Goal: Task Accomplishment & Management: Manage account settings

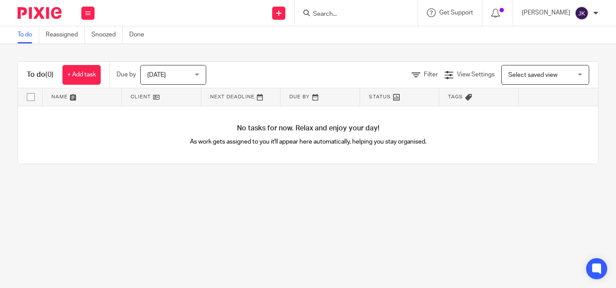
click at [194, 70] on span "Today" at bounding box center [170, 74] width 47 height 18
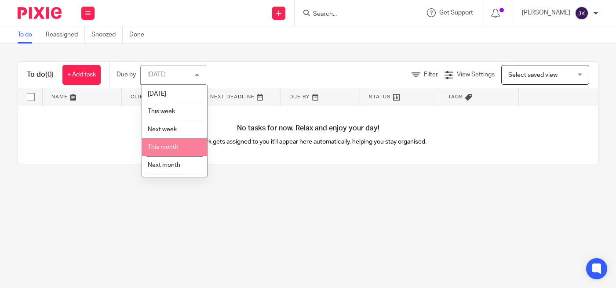
scroll to position [33, 0]
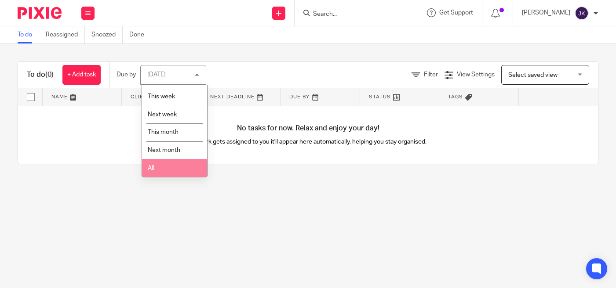
click at [171, 163] on li "All" at bounding box center [174, 168] width 65 height 18
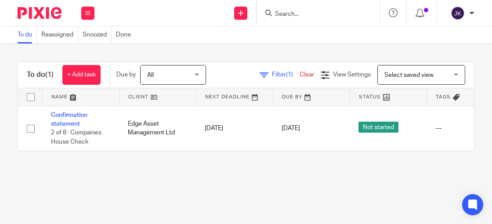
click at [316, 21] on div at bounding box center [318, 13] width 123 height 26
click at [317, 20] on div at bounding box center [318, 13] width 123 height 26
click at [312, 11] on input "Search" at bounding box center [313, 15] width 79 height 8
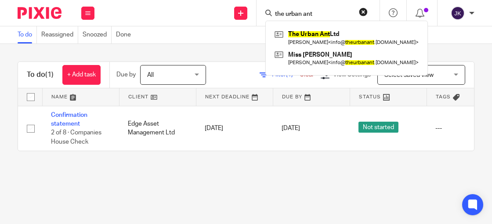
type input "the urban ant"
click button "submit" at bounding box center [0, 0] width 0 height 0
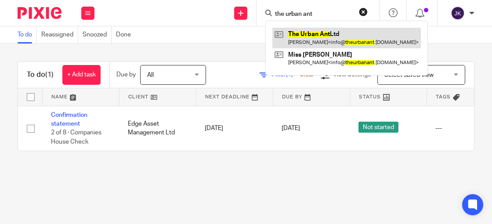
click at [309, 31] on link at bounding box center [346, 38] width 149 height 20
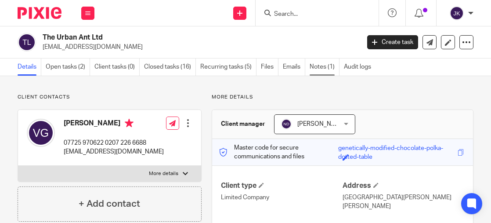
click at [328, 69] on link "Notes (1)" at bounding box center [325, 66] width 30 height 17
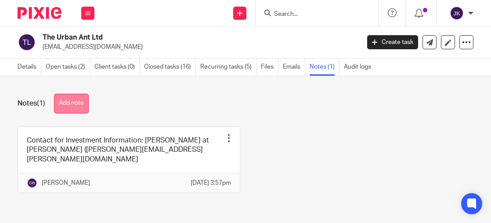
click at [74, 97] on button "Add note" at bounding box center [71, 104] width 35 height 20
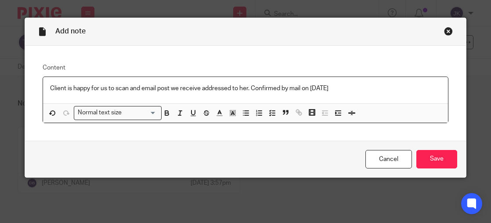
click at [315, 87] on p "Client is happy for us to scan and email post we receive addressed to her. Conf…" at bounding box center [245, 88] width 391 height 9
click at [338, 88] on p "Client is happy for us to scan and email post we receive addressed to her. Conf…" at bounding box center [245, 88] width 391 height 9
click at [428, 156] on input "Save" at bounding box center [437, 159] width 41 height 19
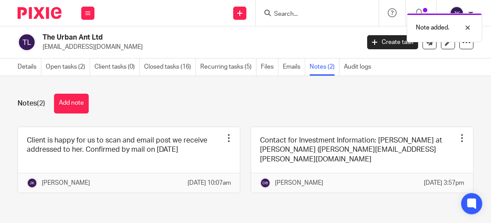
click at [15, 67] on div "Details Open tasks (2) Client tasks (0) Closed tasks (16) Recurring tasks (5) F…" at bounding box center [194, 66] width 389 height 17
click at [25, 67] on link "Details" at bounding box center [30, 66] width 24 height 17
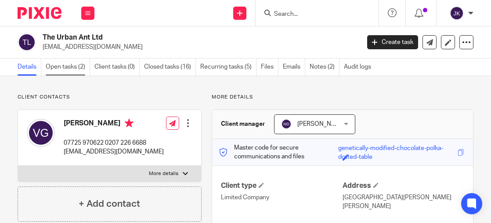
click at [85, 67] on link "Open tasks (2)" at bounding box center [68, 66] width 44 height 17
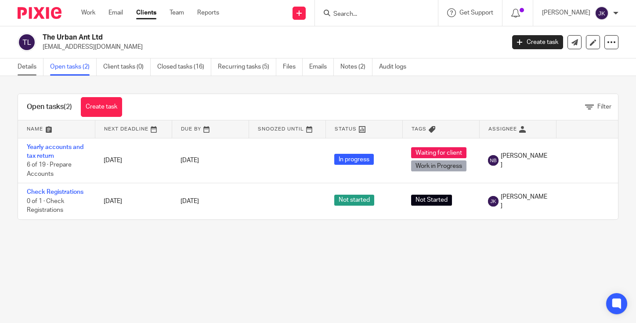
click at [23, 59] on link "Details" at bounding box center [31, 66] width 26 height 17
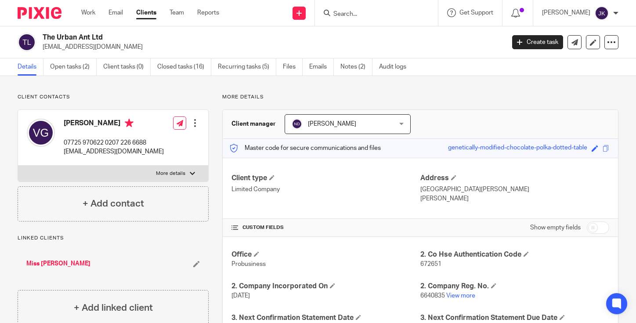
click at [47, 88] on div "Client contacts Vanessa Green 07725 970622 0207 226 6688 info@theurbanant.co.uk…" at bounding box center [318, 296] width 636 height 440
click at [52, 66] on link "Open tasks (2)" at bounding box center [73, 66] width 47 height 17
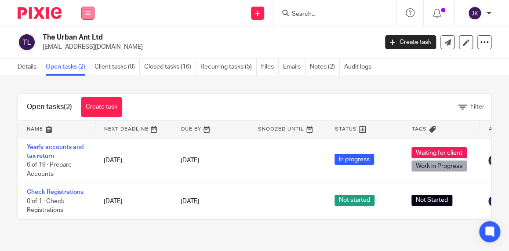
click at [92, 19] on button at bounding box center [87, 13] width 13 height 13
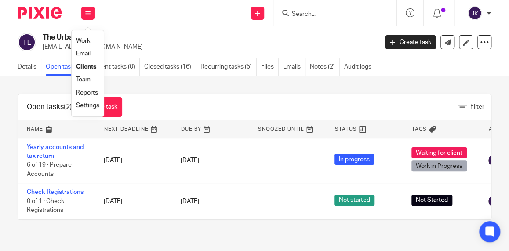
click at [80, 66] on link "Clients" at bounding box center [86, 67] width 20 height 6
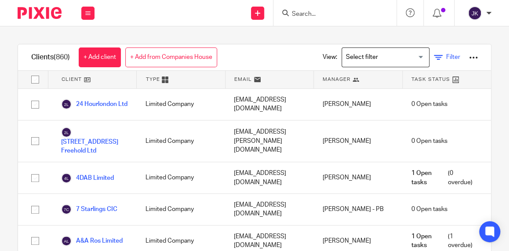
click at [434, 60] on icon at bounding box center [438, 57] width 9 height 9
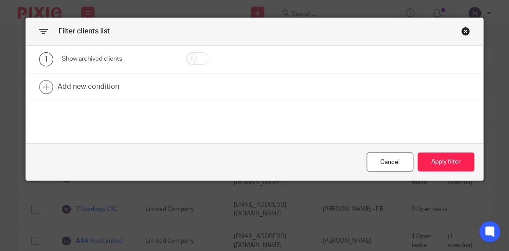
drag, startPoint x: 237, startPoint y: 55, endPoint x: 269, endPoint y: 57, distance: 32.1
click at [257, 57] on div "1 Show archived clients" at bounding box center [249, 59] width 441 height 14
click at [461, 30] on div "Close this dialog window" at bounding box center [465, 31] width 9 height 9
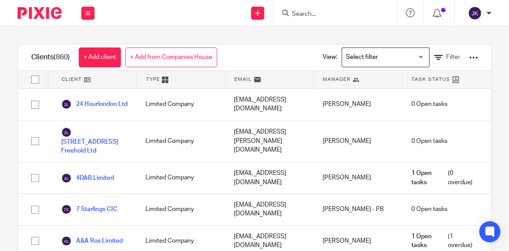
click at [487, 11] on div at bounding box center [488, 13] width 5 height 5
click at [448, 65] on li "Logout" at bounding box center [457, 61] width 58 height 13
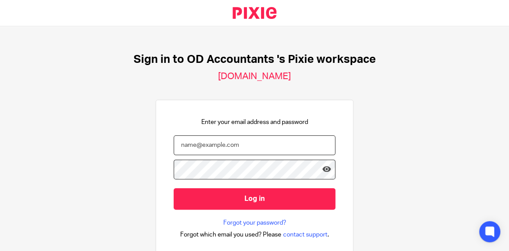
click at [195, 141] on input "email" at bounding box center [255, 145] width 162 height 20
type input "[PERSON_NAME][EMAIL_ADDRESS][DOMAIN_NAME]"
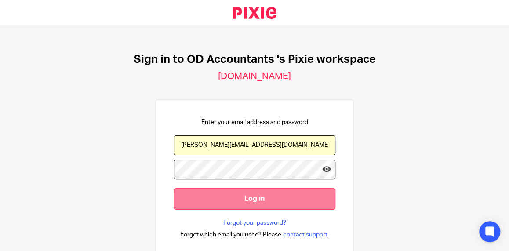
click at [239, 200] on input "Log in" at bounding box center [255, 199] width 162 height 22
